Goal: Task Accomplishment & Management: Complete application form

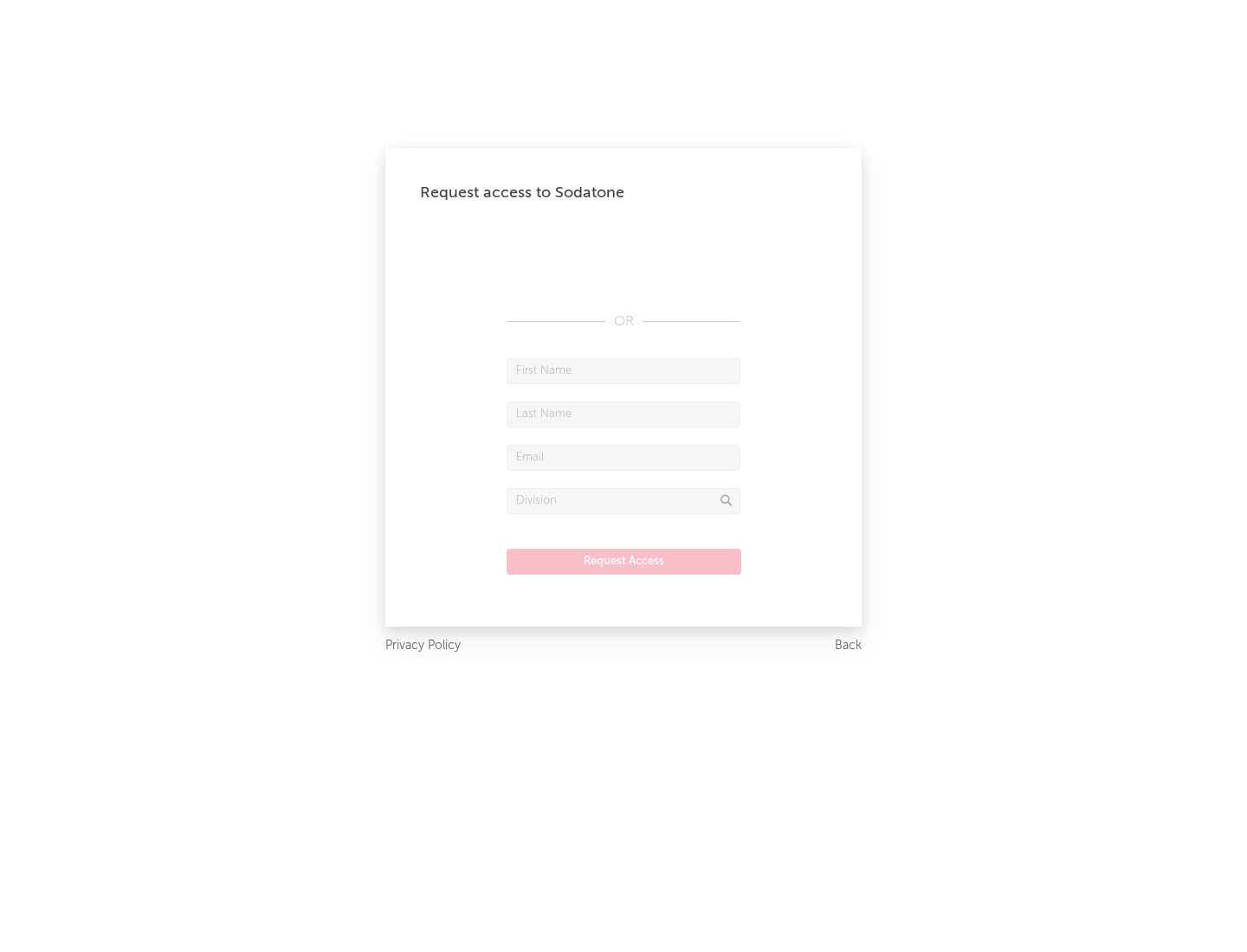
click at [624, 371] on input "text" at bounding box center [624, 372] width 234 height 26
type input "[PERSON_NAME]"
click at [624, 414] on input "text" at bounding box center [624, 415] width 234 height 26
type input "[PERSON_NAME]"
click at [624, 457] on input "text" at bounding box center [624, 458] width 234 height 26
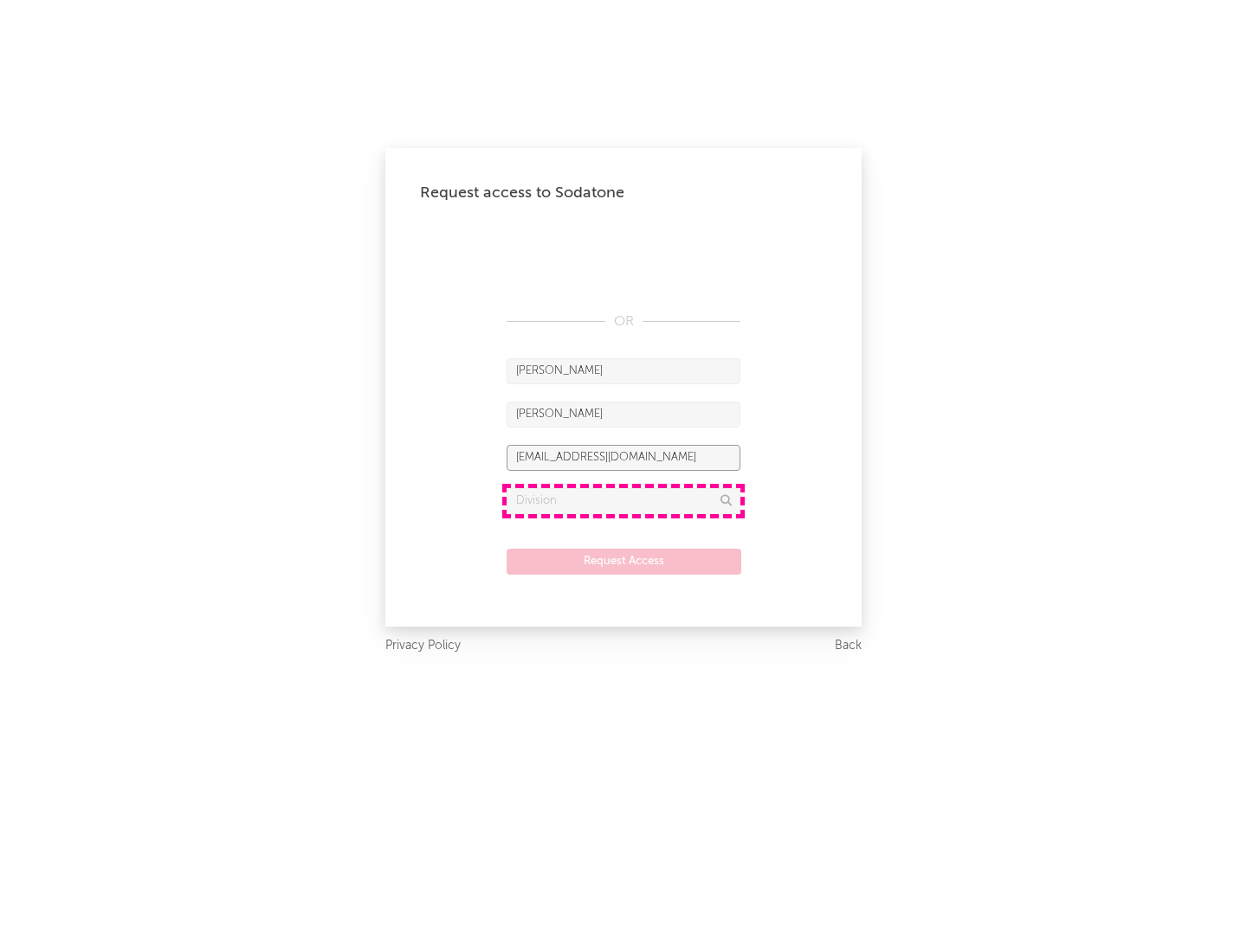
type input "[EMAIL_ADDRESS][DOMAIN_NAME]"
click at [624, 500] on input "text" at bounding box center [624, 502] width 234 height 26
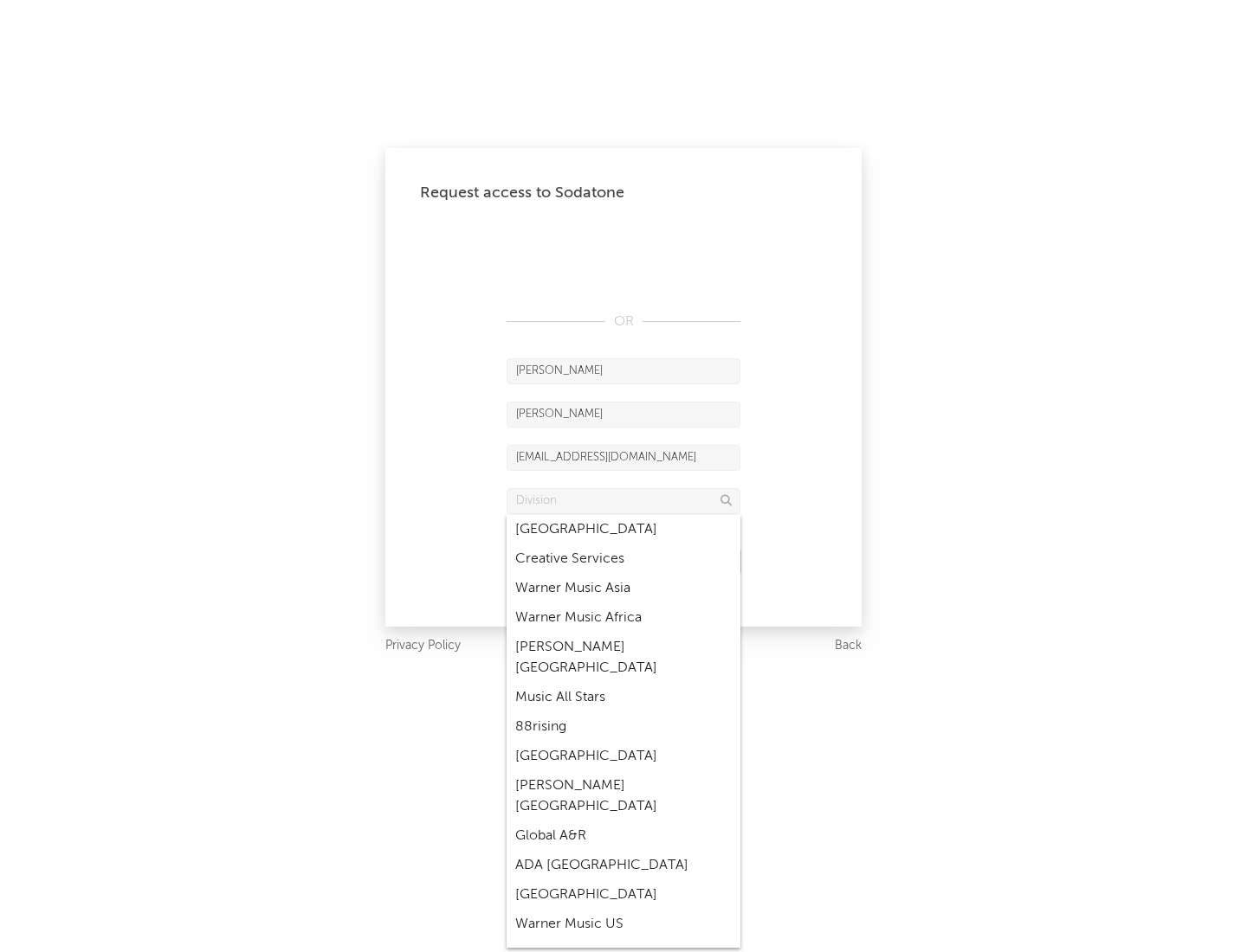
click at [624, 683] on div "Music All Stars" at bounding box center [624, 697] width 234 height 29
type input "Music All Stars"
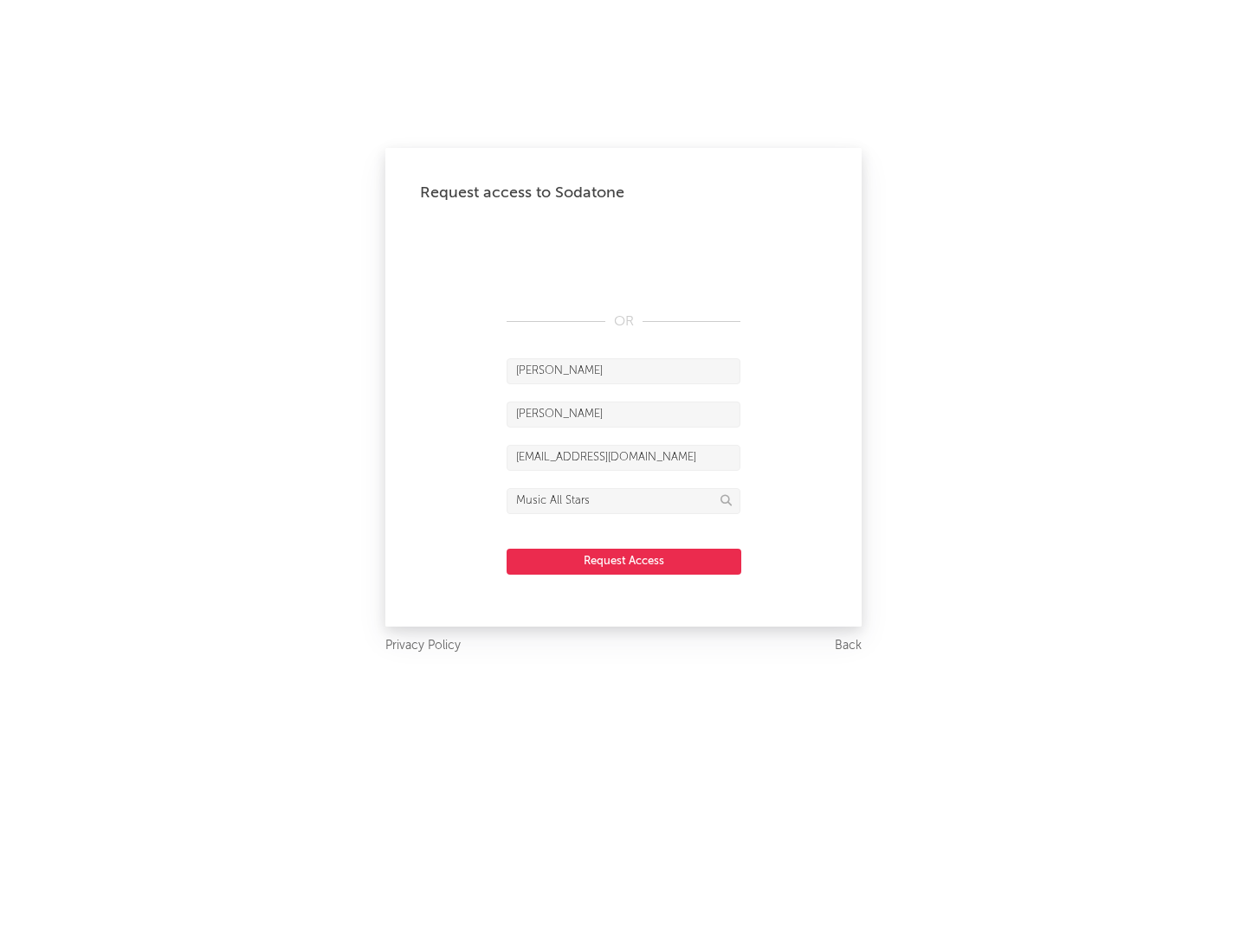
click at [624, 561] on button "Request Access" at bounding box center [624, 562] width 235 height 26
